Goal: Task Accomplishment & Management: Manage account settings

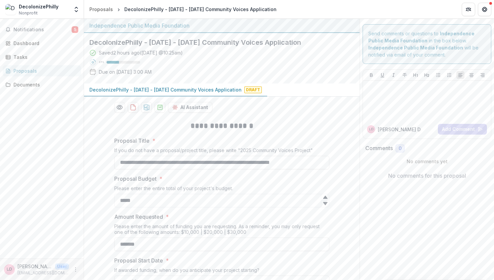
scroll to position [1694, 0]
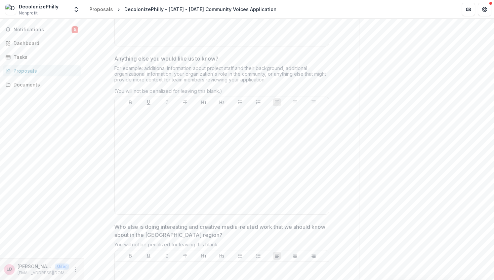
click at [40, 12] on div "DecolonizePhilly Nonprofit" at bounding box center [39, 9] width 40 height 13
click at [8, 11] on img at bounding box center [10, 9] width 11 height 11
click at [16, 30] on span "Notifications" at bounding box center [42, 30] width 58 height 6
click at [488, 12] on button "Get Help" at bounding box center [484, 9] width 13 height 13
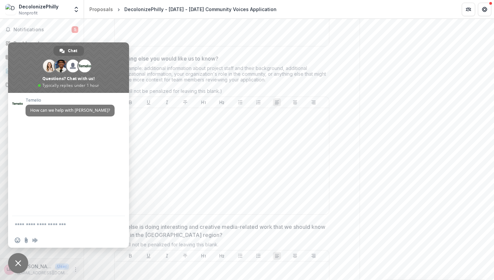
click at [74, 266] on button "More" at bounding box center [76, 269] width 8 height 8
click at [87, 266] on button "Logout" at bounding box center [120, 266] width 72 height 11
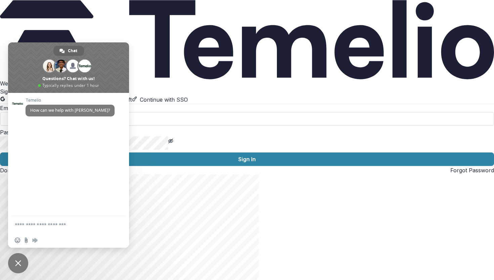
click at [18, 258] on span "Close chat" at bounding box center [18, 263] width 20 height 20
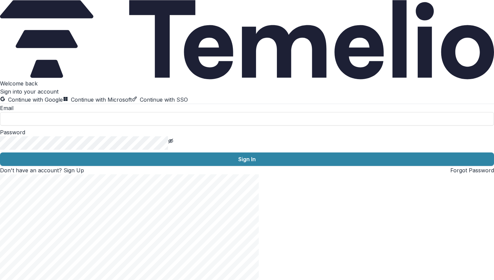
click at [63, 95] on button "Continue with Google" at bounding box center [31, 99] width 63 height 8
